Goal: Task Accomplishment & Management: Complete application form

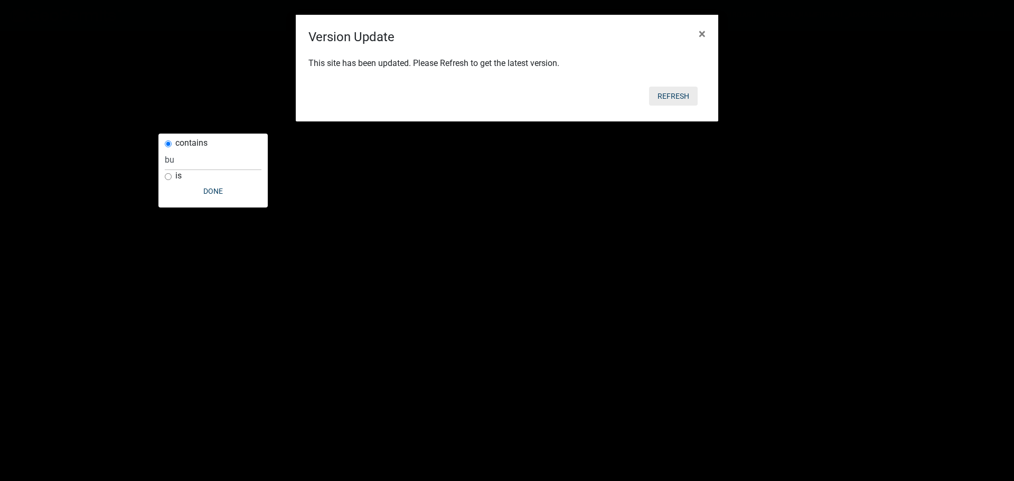
click at [679, 92] on button "Refresh" at bounding box center [673, 96] width 49 height 19
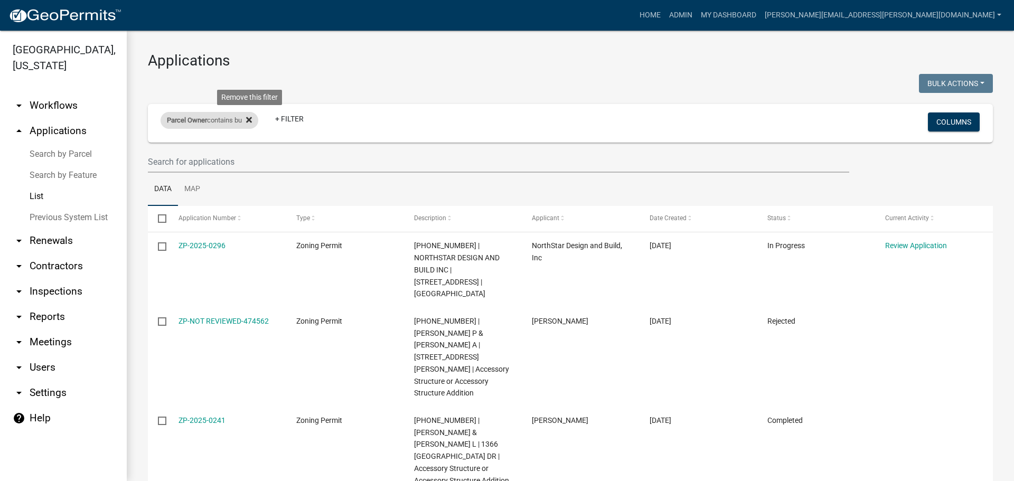
click at [252, 117] on icon at bounding box center [249, 120] width 6 height 6
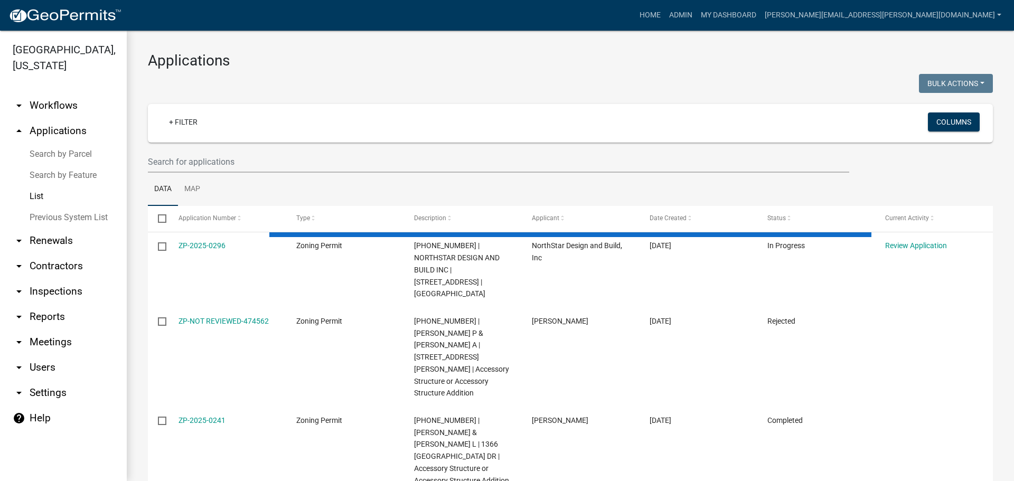
select select "3: 100"
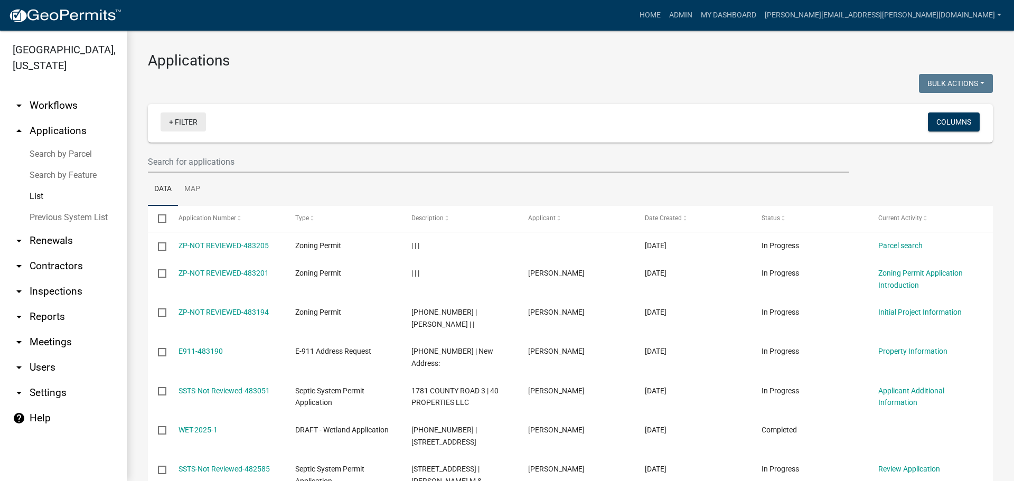
click at [194, 125] on link "+ Filter" at bounding box center [183, 122] width 45 height 19
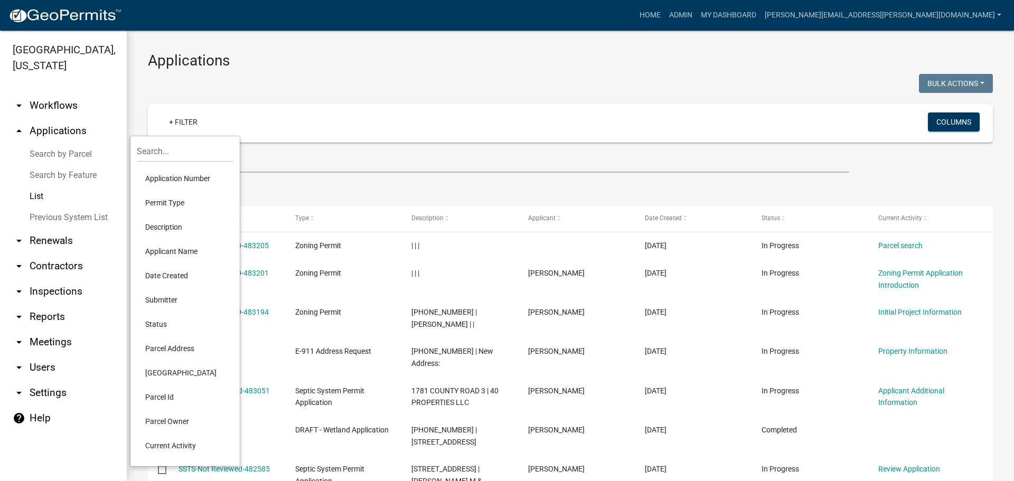
click at [189, 200] on li "Permit Type" at bounding box center [185, 203] width 97 height 24
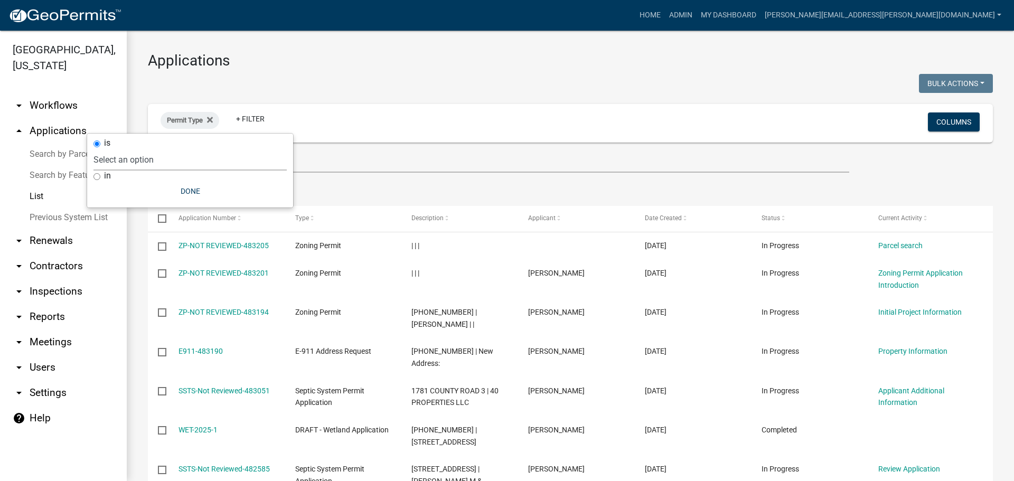
click at [146, 162] on select "Select an option Copy Of - Tax Data (Analyze available CAMA Fields) DRAFT - CUP…" at bounding box center [190, 160] width 193 height 22
select select "89aa8290-0064-4f09-b800-24f466b336c2"
click at [134, 149] on select "Select an option Copy Of - Tax Data (Analyze available CAMA Fields) DRAFT - CUP…" at bounding box center [190, 160] width 193 height 22
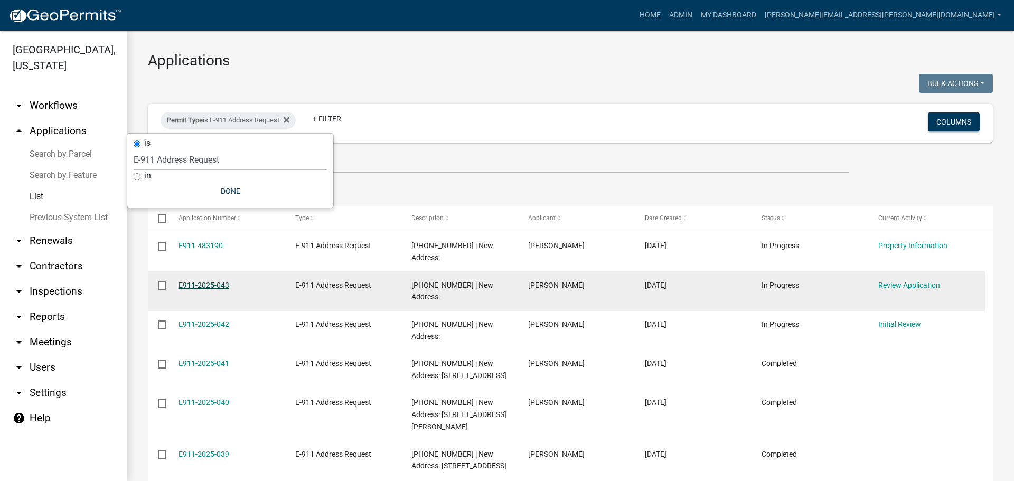
click at [194, 281] on link "E911-2025-043" at bounding box center [204, 285] width 51 height 8
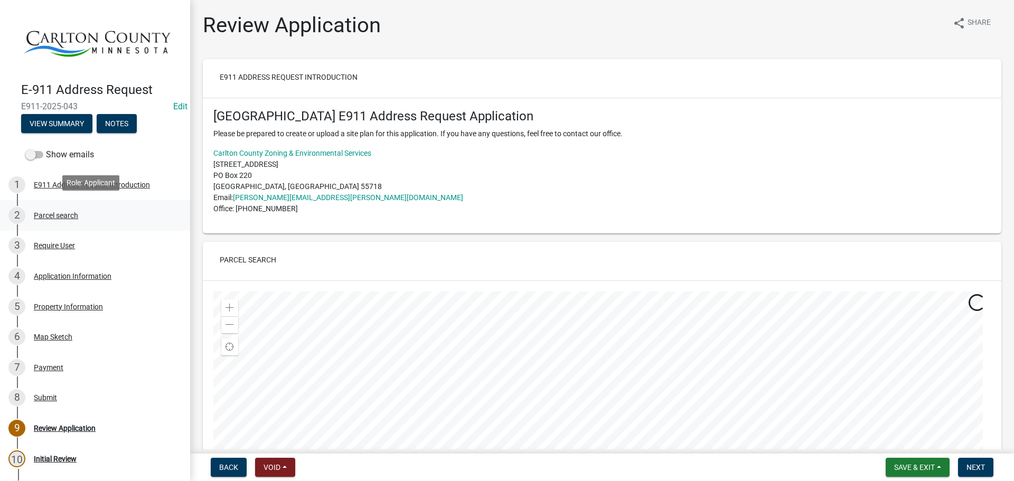
click at [56, 212] on div "Parcel search" at bounding box center [56, 215] width 44 height 7
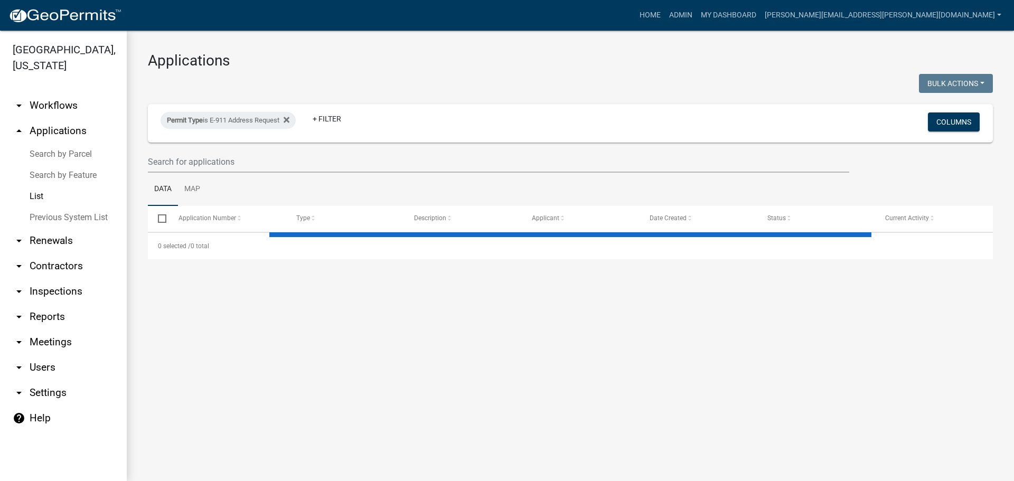
select select "3: 100"
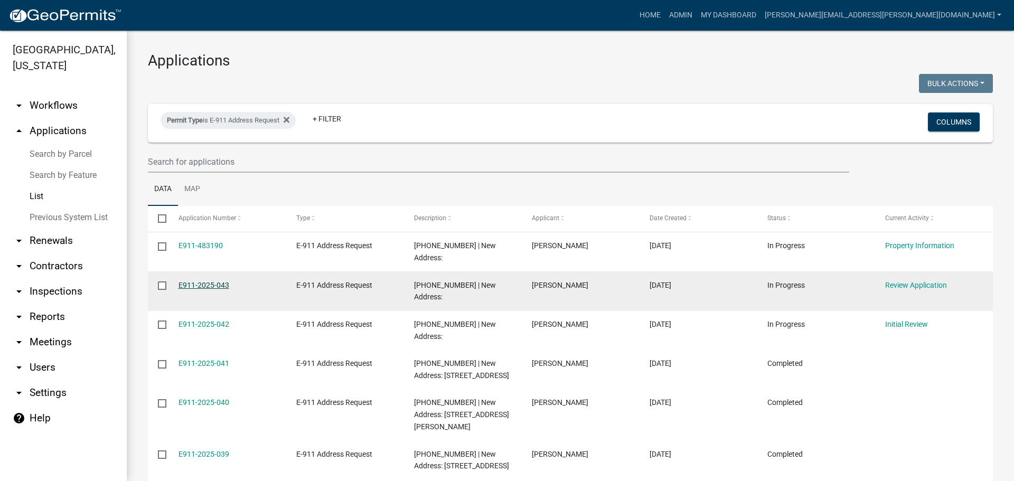
click at [195, 281] on link "E911-2025-043" at bounding box center [204, 285] width 51 height 8
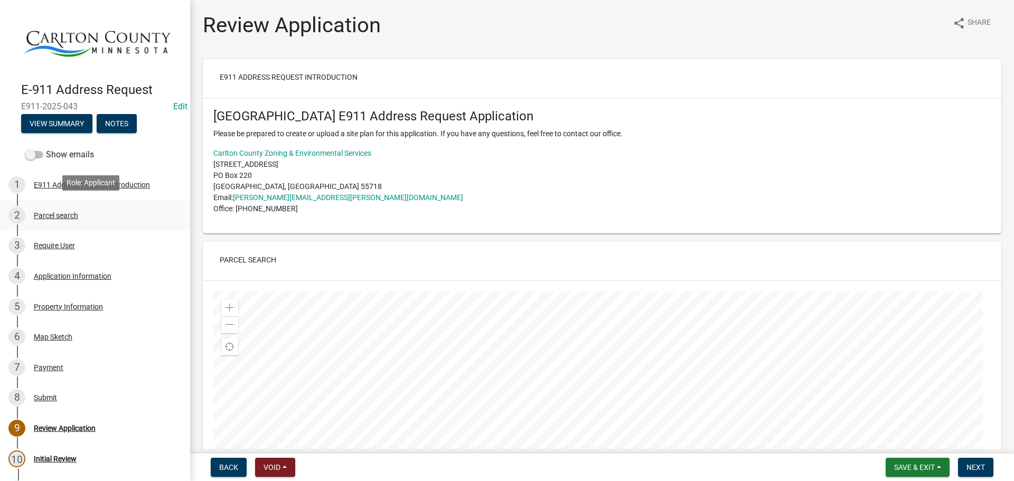
click at [79, 212] on div "2 Parcel search" at bounding box center [90, 215] width 165 height 17
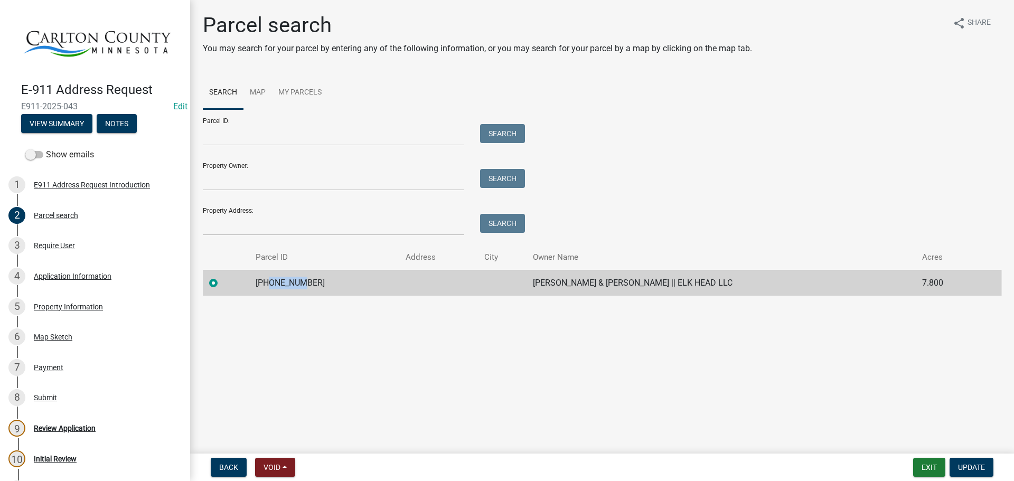
drag, startPoint x: 305, startPoint y: 283, endPoint x: 273, endPoint y: 286, distance: 32.3
click at [273, 286] on td "[PHONE_NUMBER]" at bounding box center [324, 283] width 150 height 26
click at [315, 287] on td "[PHONE_NUMBER]" at bounding box center [324, 283] width 150 height 26
drag, startPoint x: 314, startPoint y: 284, endPoint x: 255, endPoint y: 286, distance: 59.2
click at [255, 287] on td "[PHONE_NUMBER]" at bounding box center [324, 283] width 150 height 26
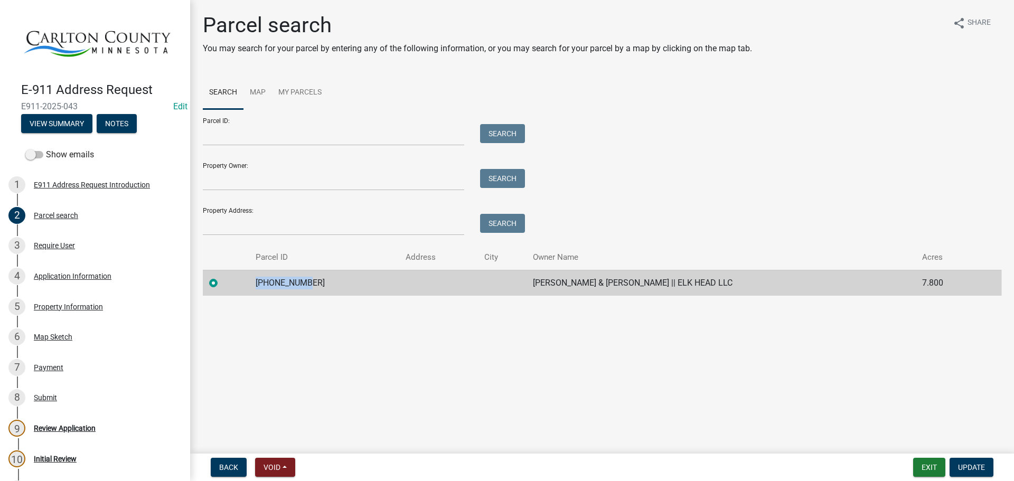
copy td "[PHONE_NUMBER]"
click at [40, 427] on div "Review Application" at bounding box center [65, 428] width 62 height 7
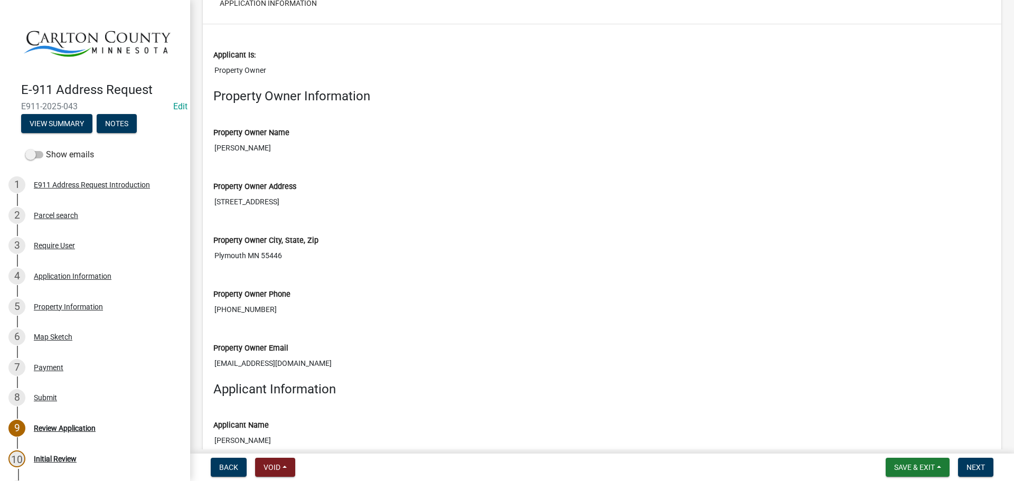
scroll to position [740, 0]
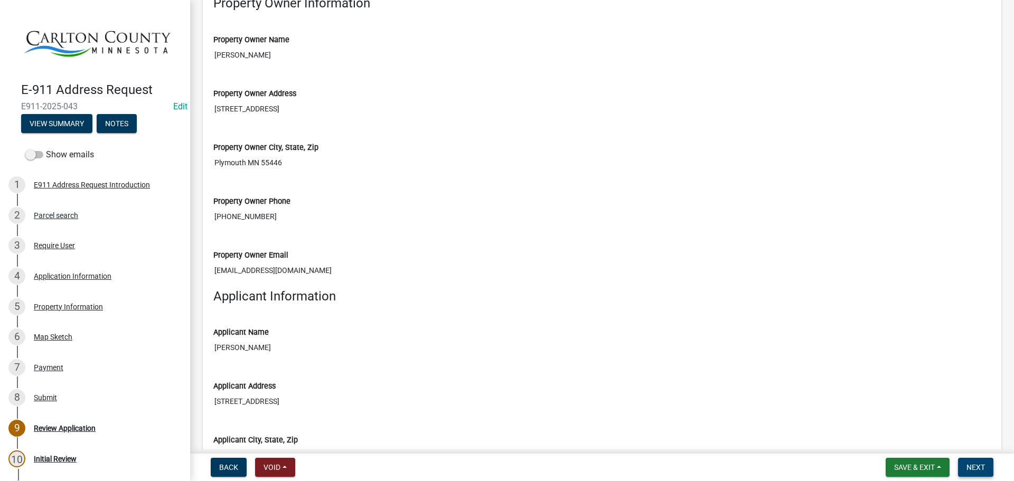
click at [968, 462] on button "Next" at bounding box center [975, 467] width 35 height 19
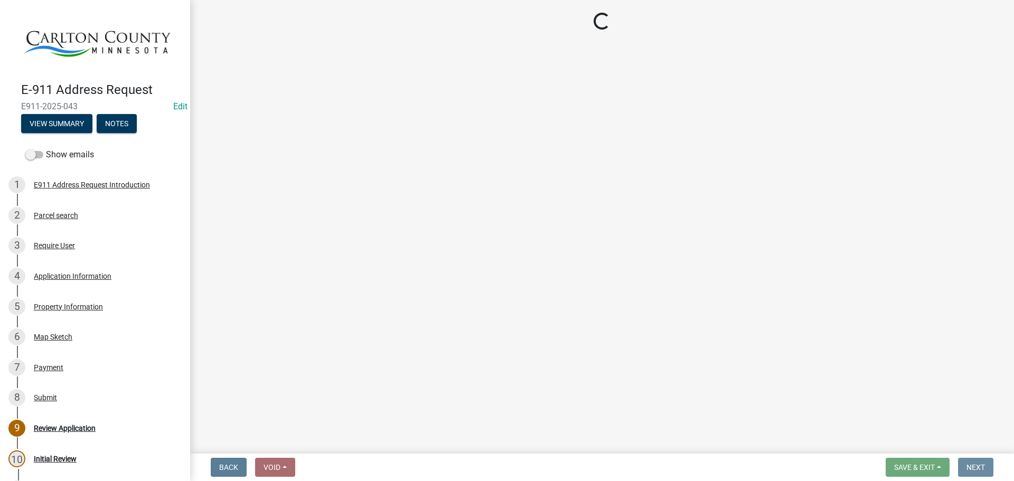
scroll to position [0, 0]
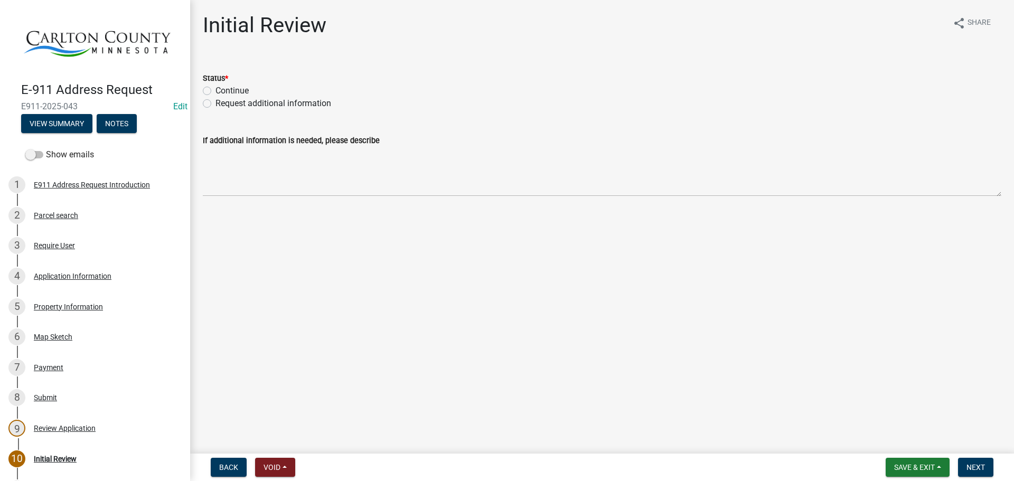
click at [226, 90] on label "Continue" at bounding box center [232, 91] width 33 height 13
click at [222, 90] on input "Continue" at bounding box center [219, 88] width 7 height 7
radio input "true"
click at [969, 466] on span "Next" at bounding box center [976, 467] width 18 height 8
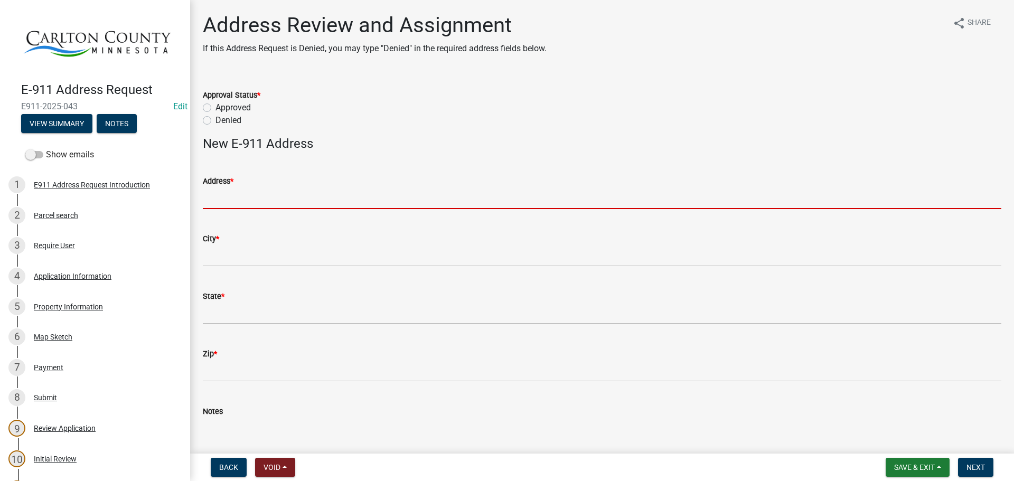
click at [240, 204] on input "Address *" at bounding box center [602, 199] width 799 height 22
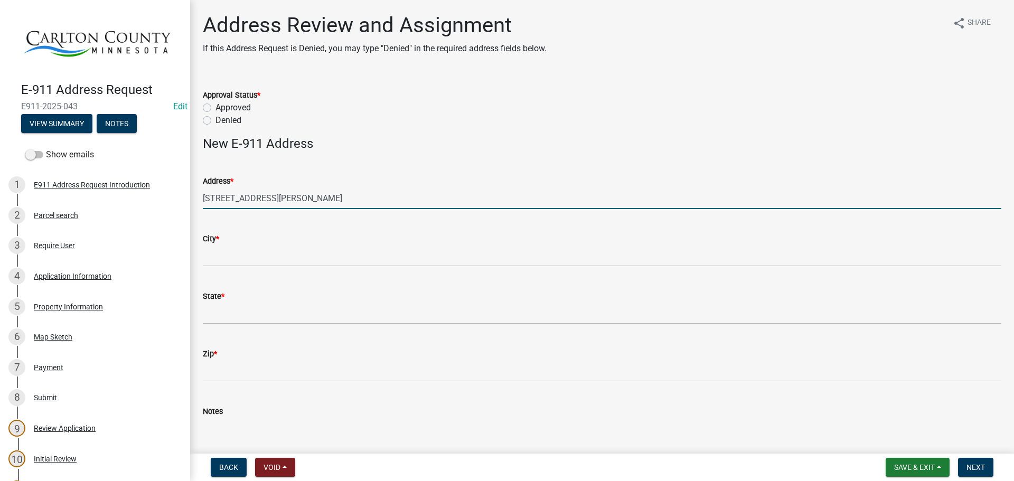
type input "7079 Mattila Rd"
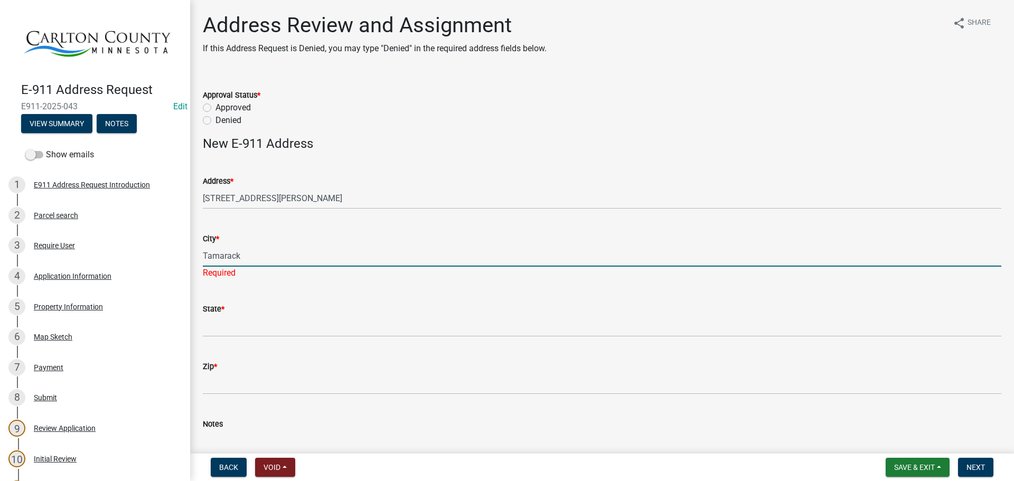
type input "Tamarack"
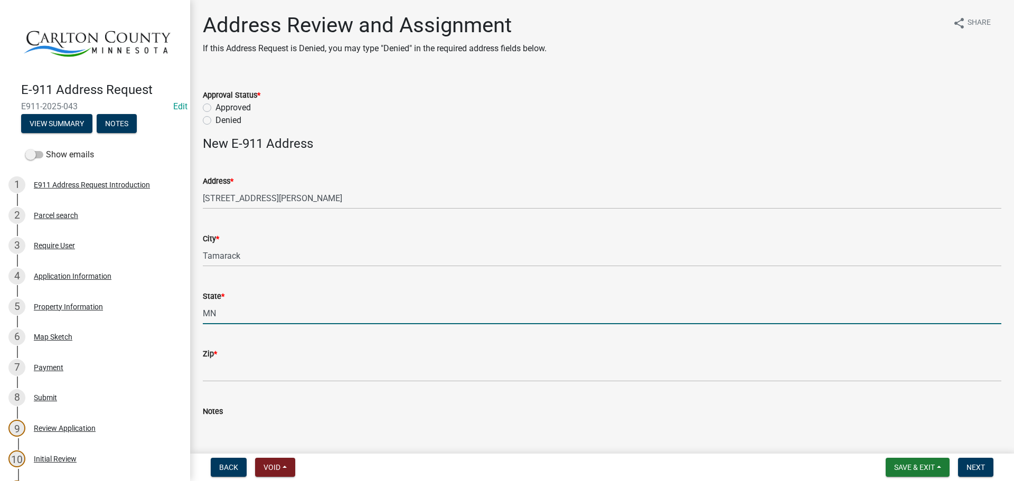
type input "MN"
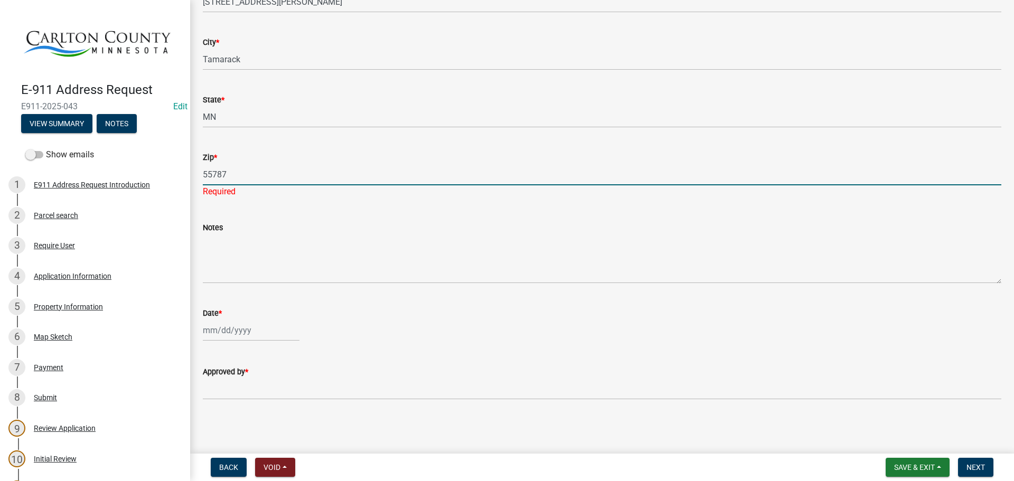
type input "55787"
click at [238, 330] on div at bounding box center [251, 331] width 97 height 22
select select "9"
select select "2025"
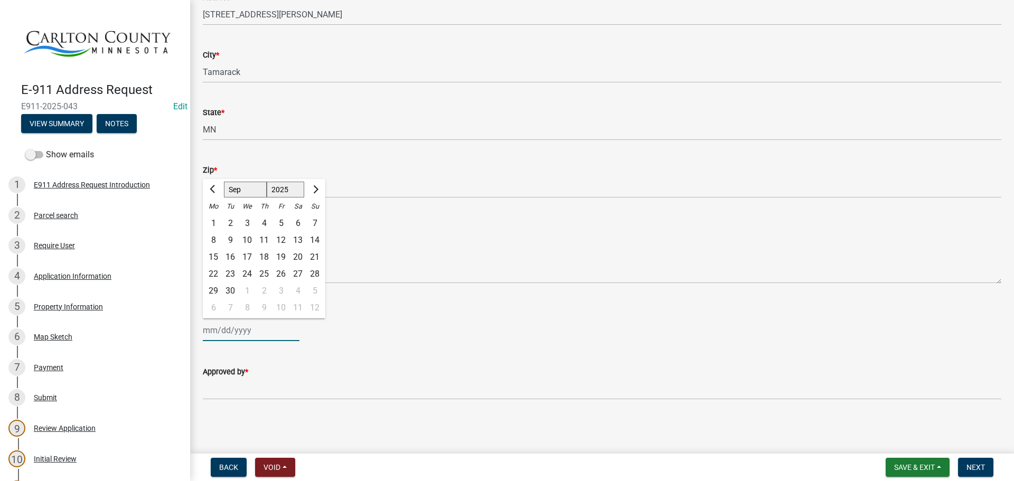
scroll to position [184, 0]
click at [247, 271] on div "24" at bounding box center [247, 274] width 17 height 17
type input "09/24/2025"
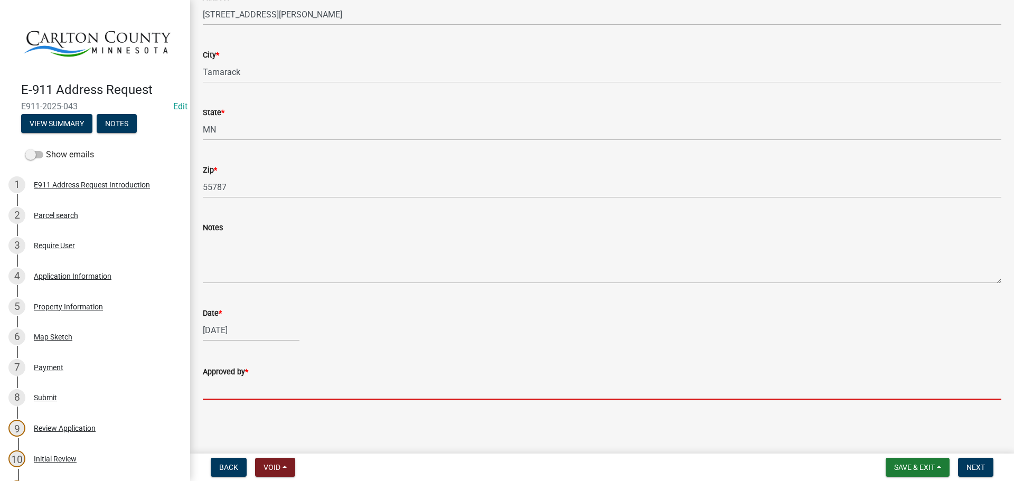
click at [229, 388] on input "Approved by *" at bounding box center [602, 389] width 799 height 22
type input "Becky Haass"
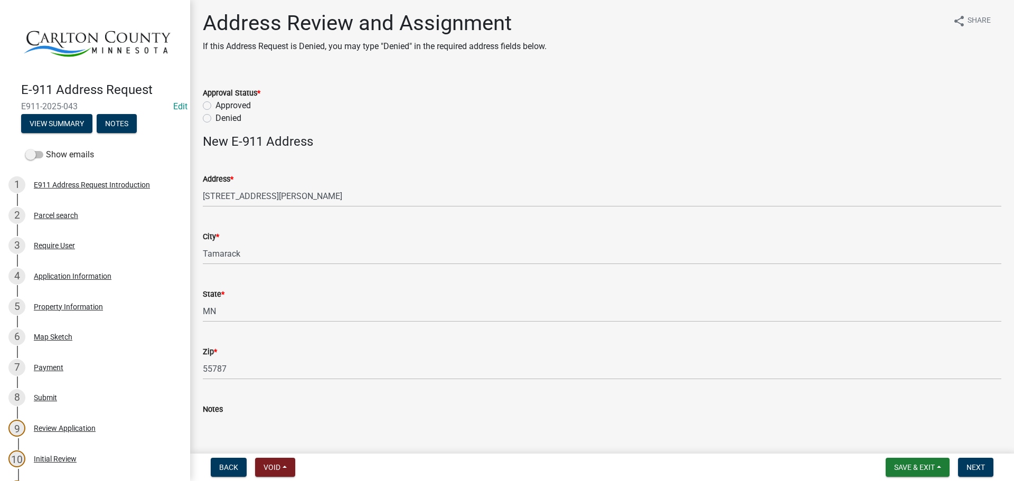
scroll to position [0, 0]
click at [216, 105] on label "Approved" at bounding box center [233, 107] width 35 height 13
click at [216, 105] on input "Approved" at bounding box center [219, 104] width 7 height 7
radio input "true"
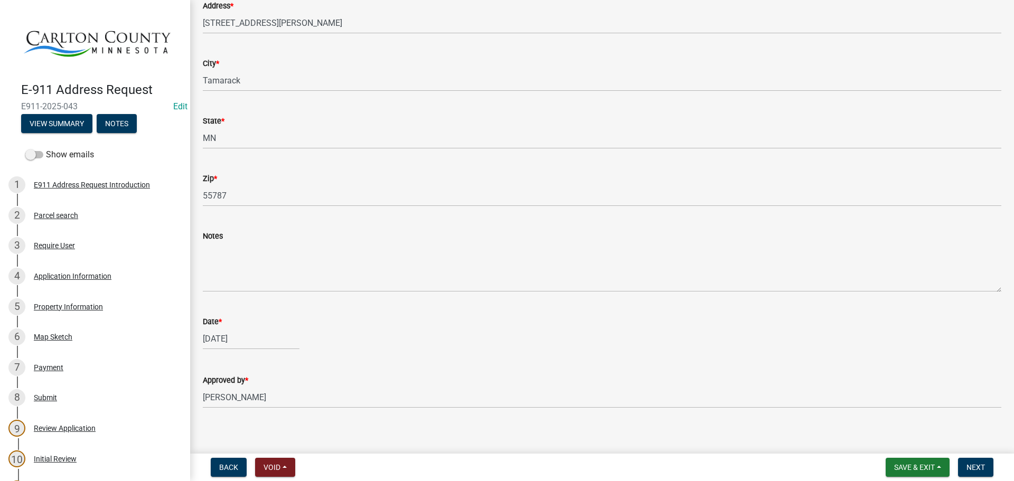
scroll to position [184, 0]
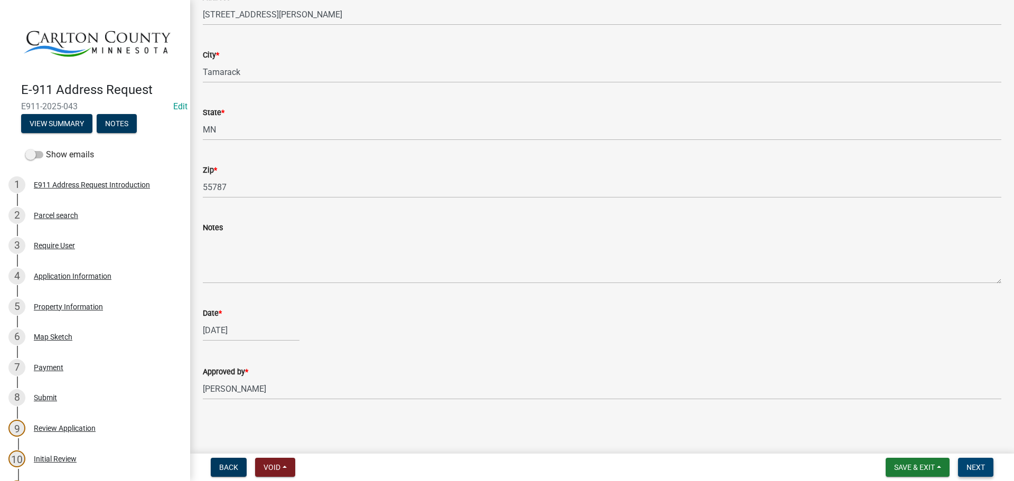
click at [985, 468] on span "Next" at bounding box center [976, 467] width 18 height 8
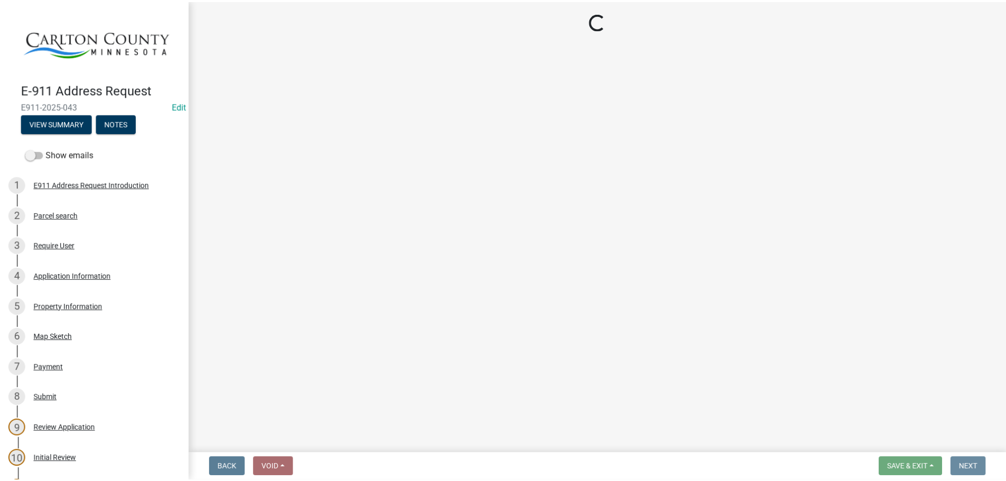
scroll to position [0, 0]
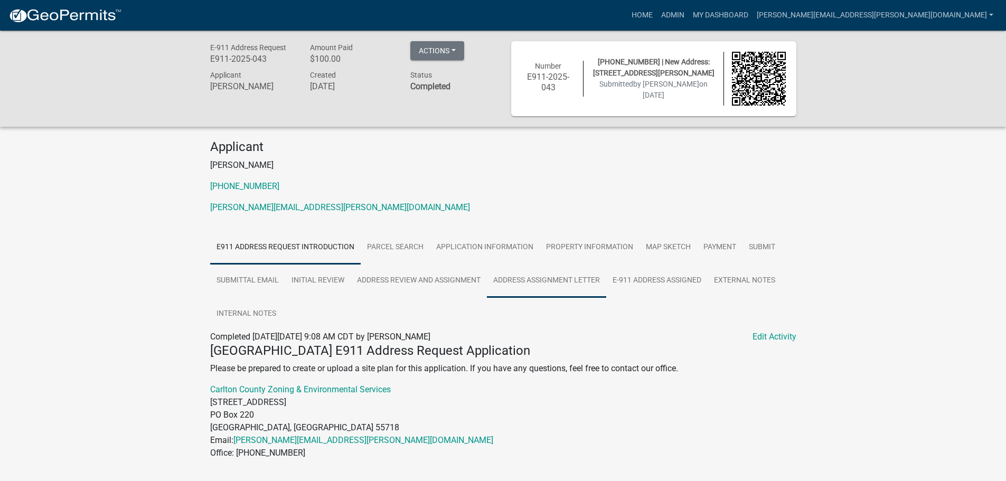
click at [547, 277] on link "Address Assignment Letter" at bounding box center [546, 281] width 119 height 34
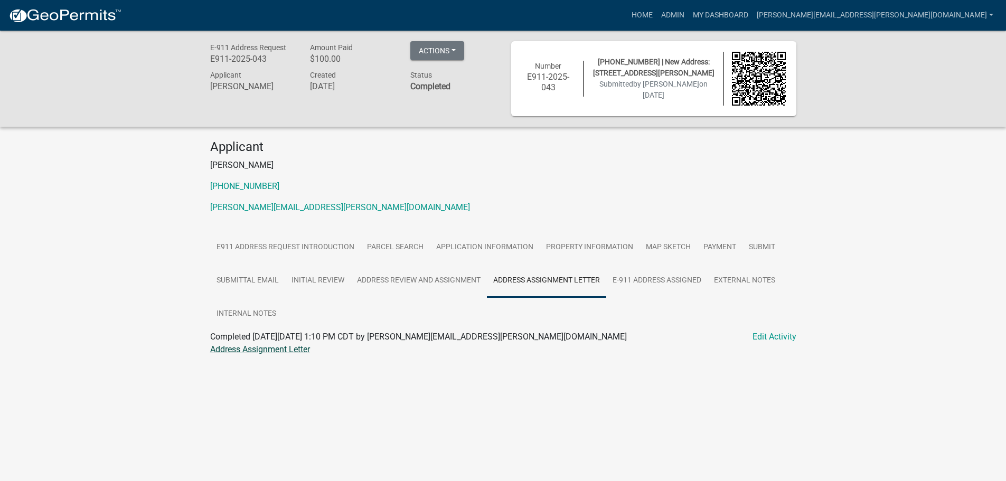
click at [218, 349] on link "Address Assignment Letter" at bounding box center [260, 349] width 100 height 10
